Goal: Entertainment & Leisure: Consume media (video, audio)

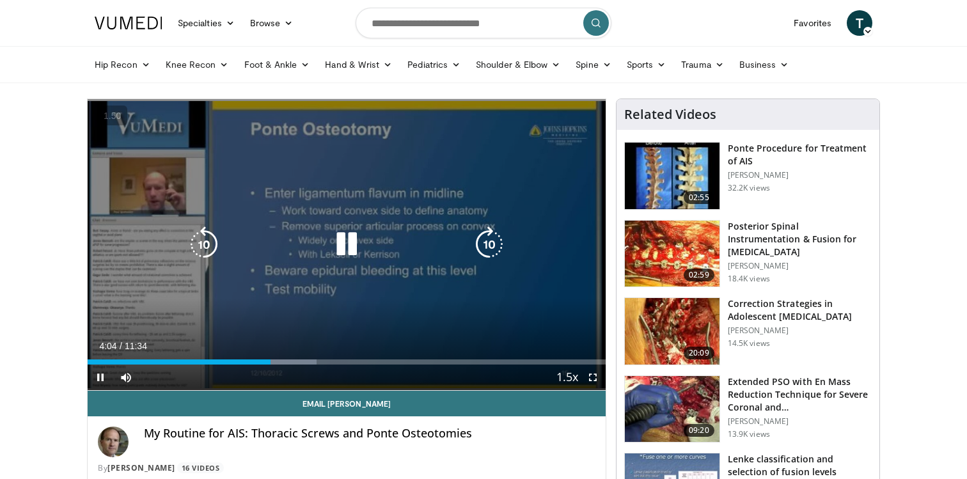
click at [279, 326] on div "80 seconds Tap to unmute" at bounding box center [347, 244] width 518 height 291
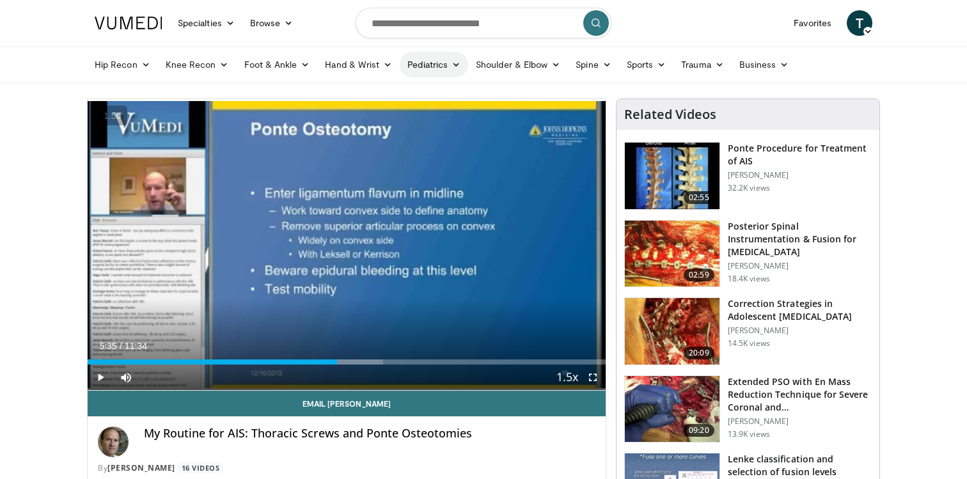
click at [457, 65] on icon at bounding box center [455, 64] width 9 height 9
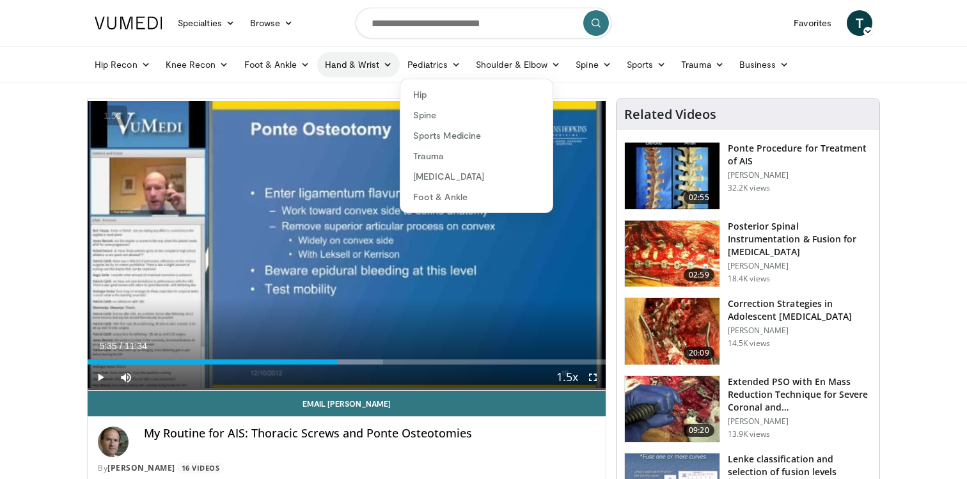
click at [379, 75] on link "Hand & Wrist" at bounding box center [358, 65] width 82 height 26
